Goal: Find specific page/section: Locate a particular part of the current website

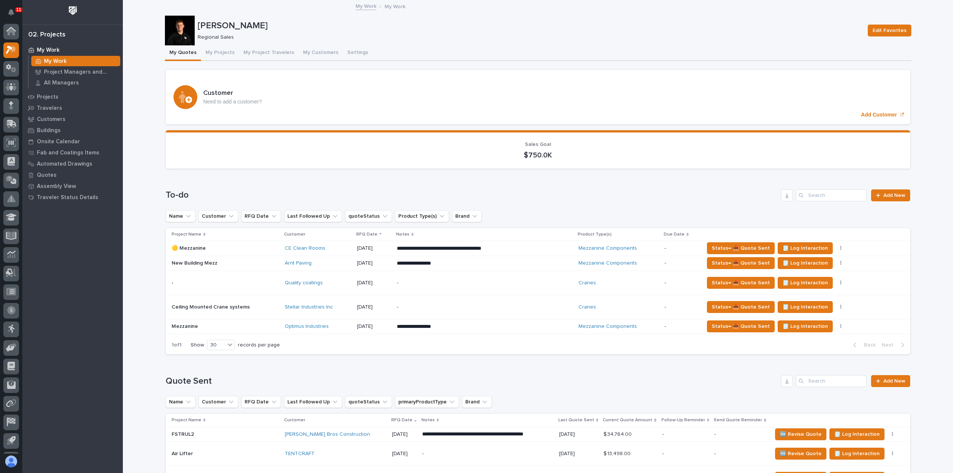
scroll to position [16, 0]
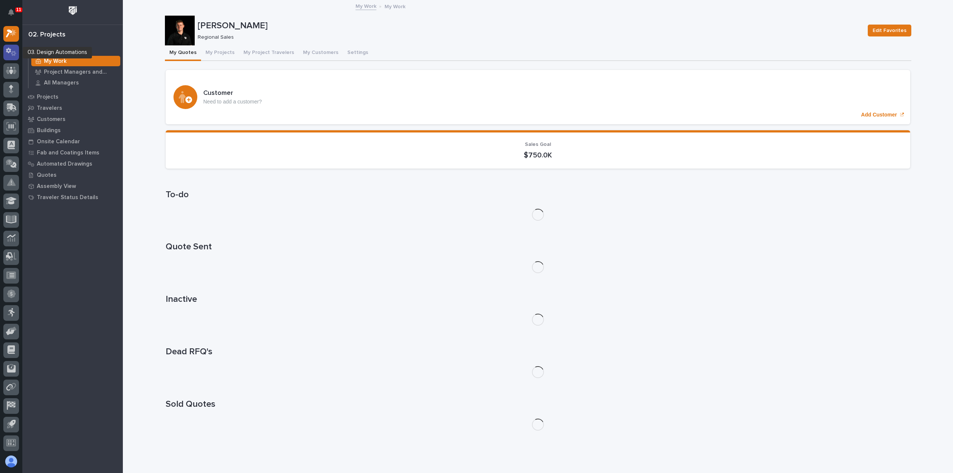
click at [10, 52] on icon at bounding box center [8, 51] width 5 height 6
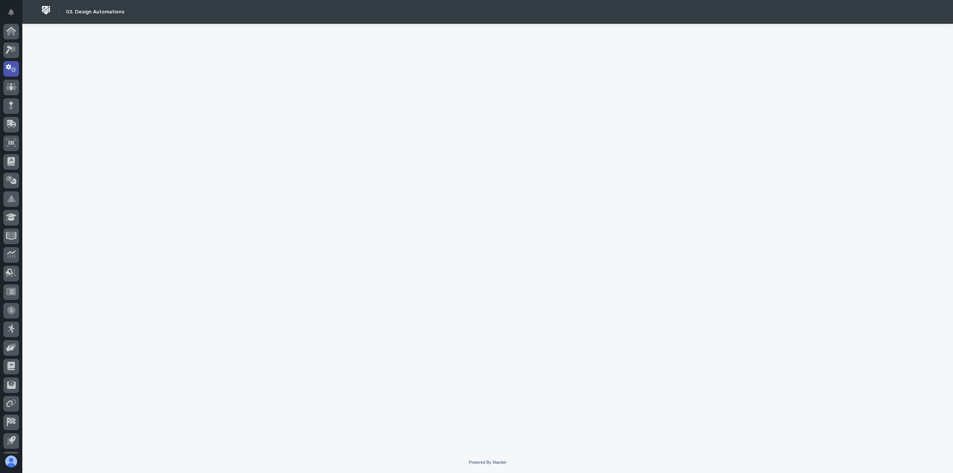
scroll to position [16, 0]
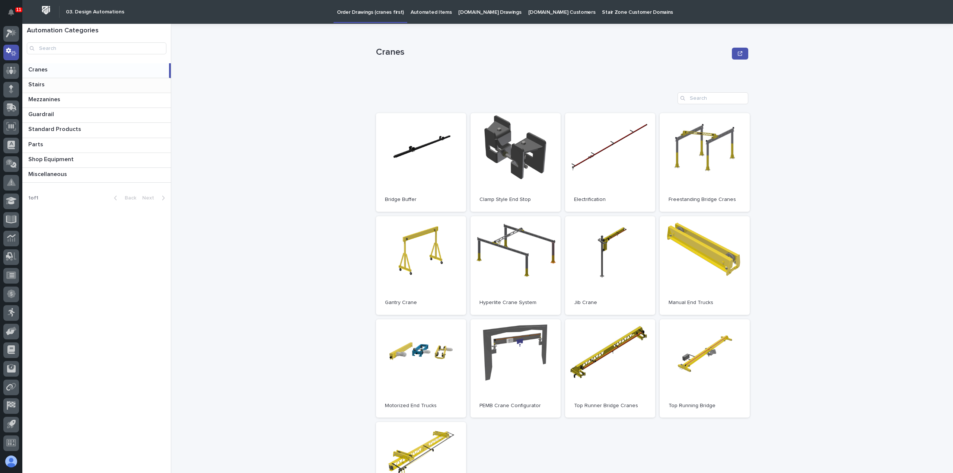
click at [67, 83] on p at bounding box center [98, 84] width 140 height 7
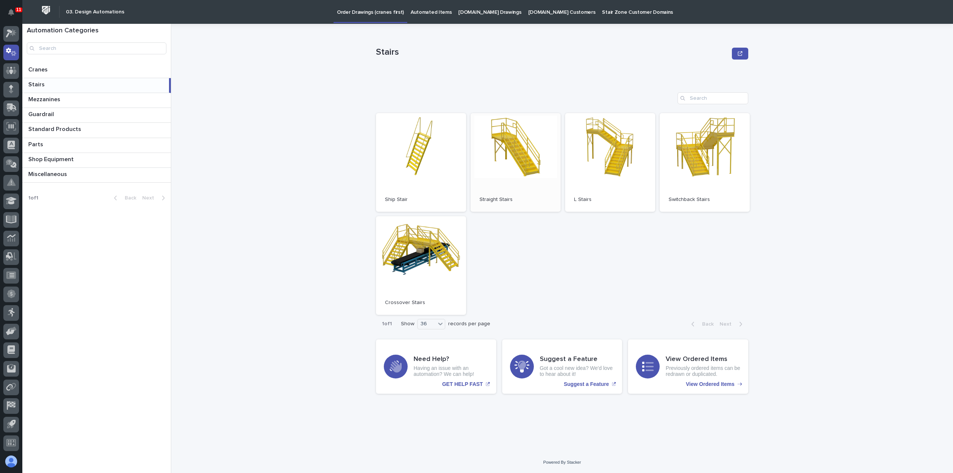
click at [496, 160] on link "Open" at bounding box center [515, 162] width 90 height 99
